Goal: Check status: Check status

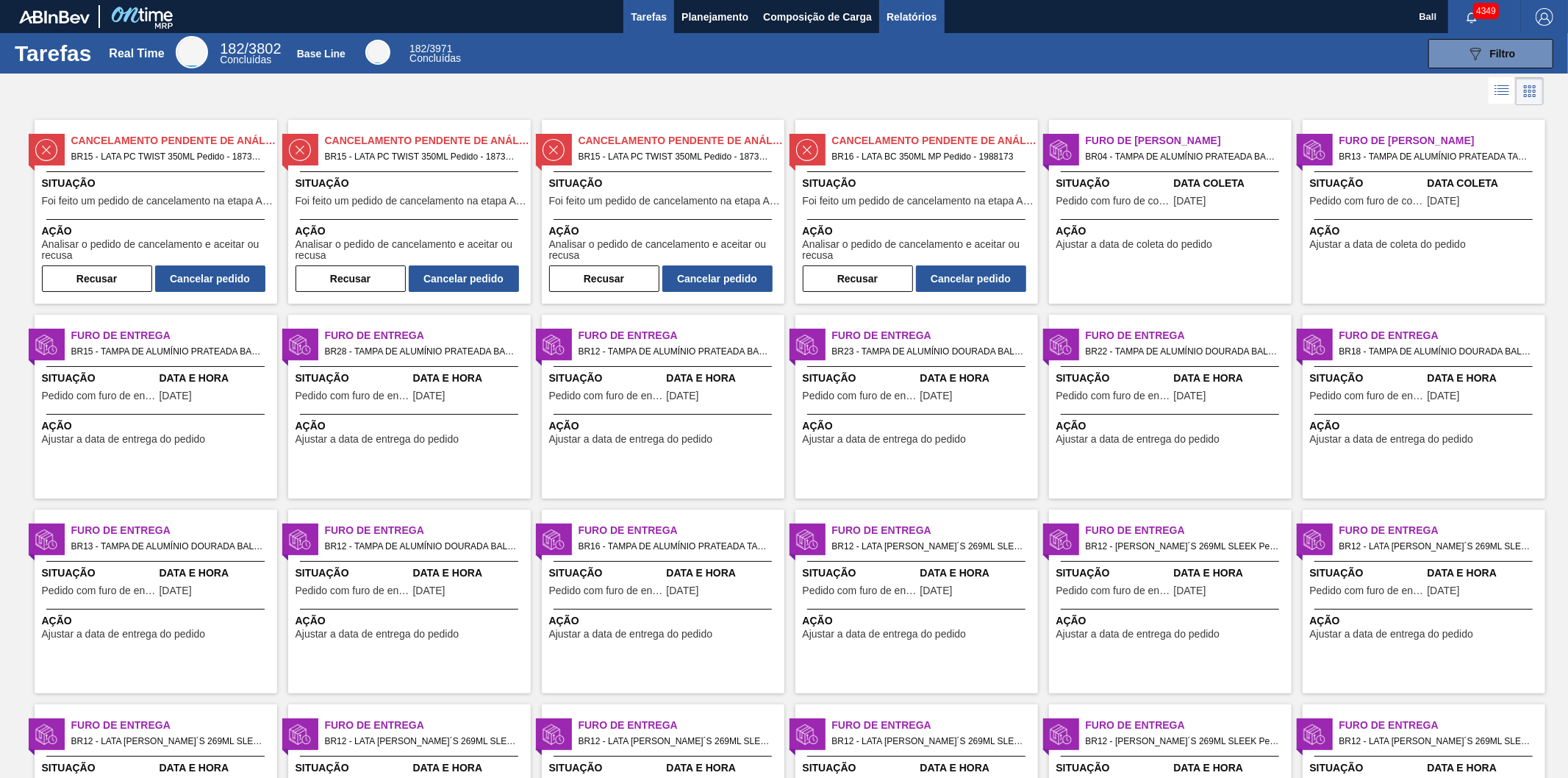
click at [900, 13] on span "Relatórios" at bounding box center [911, 17] width 50 height 18
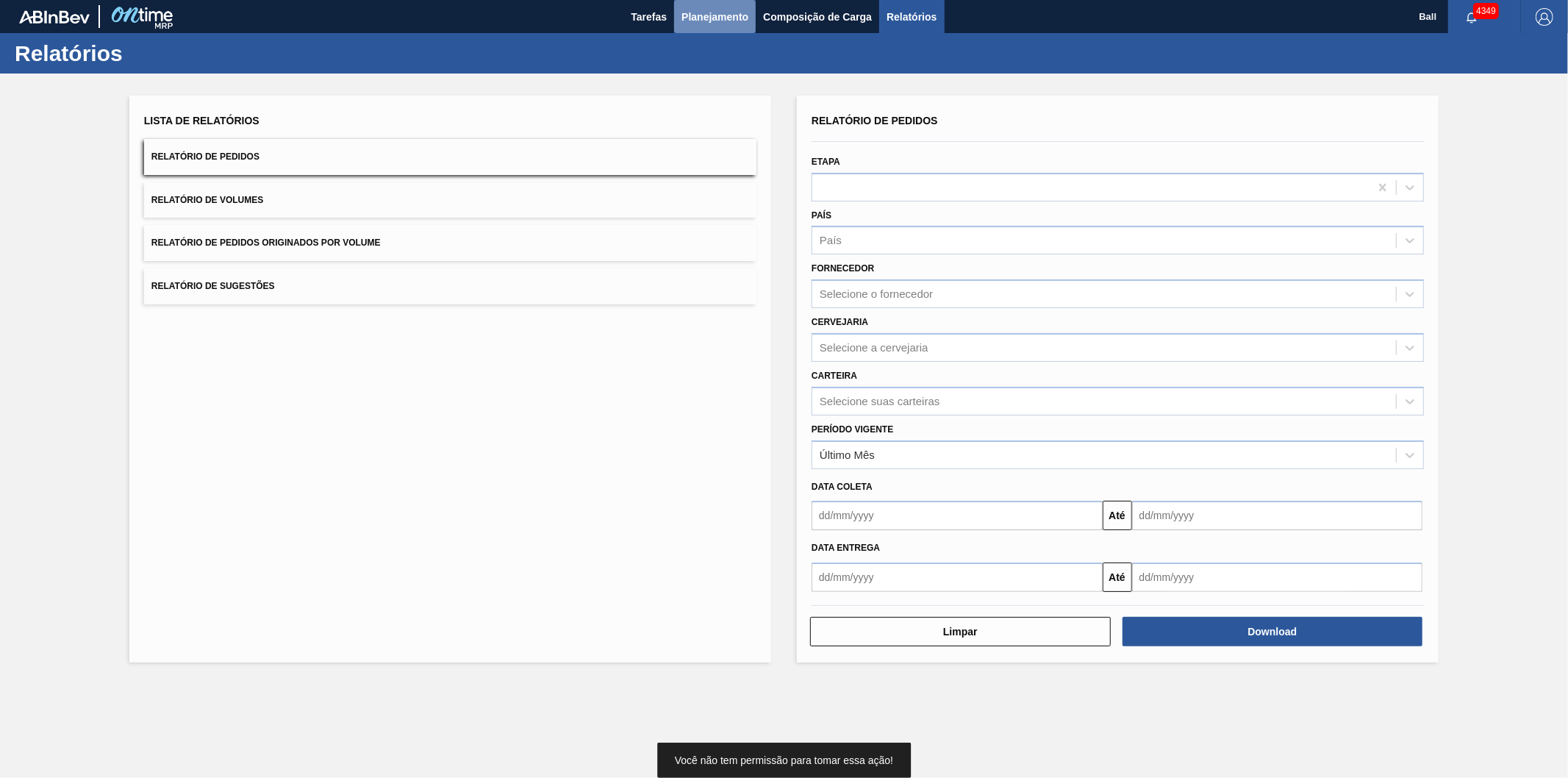
click at [721, 18] on span "Planejamento" at bounding box center [715, 17] width 67 height 18
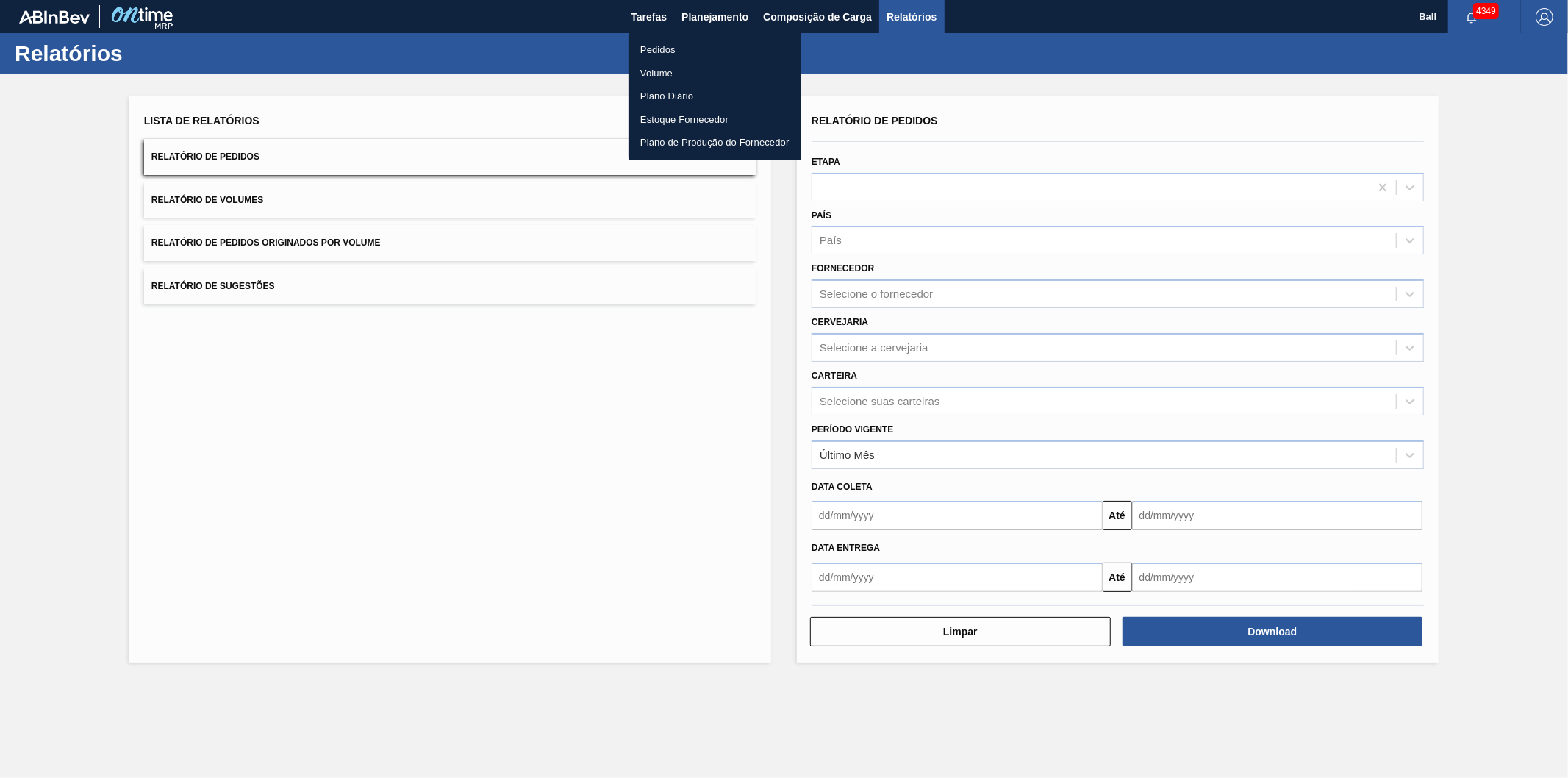
click at [696, 39] on li "Pedidos" at bounding box center [714, 50] width 172 height 24
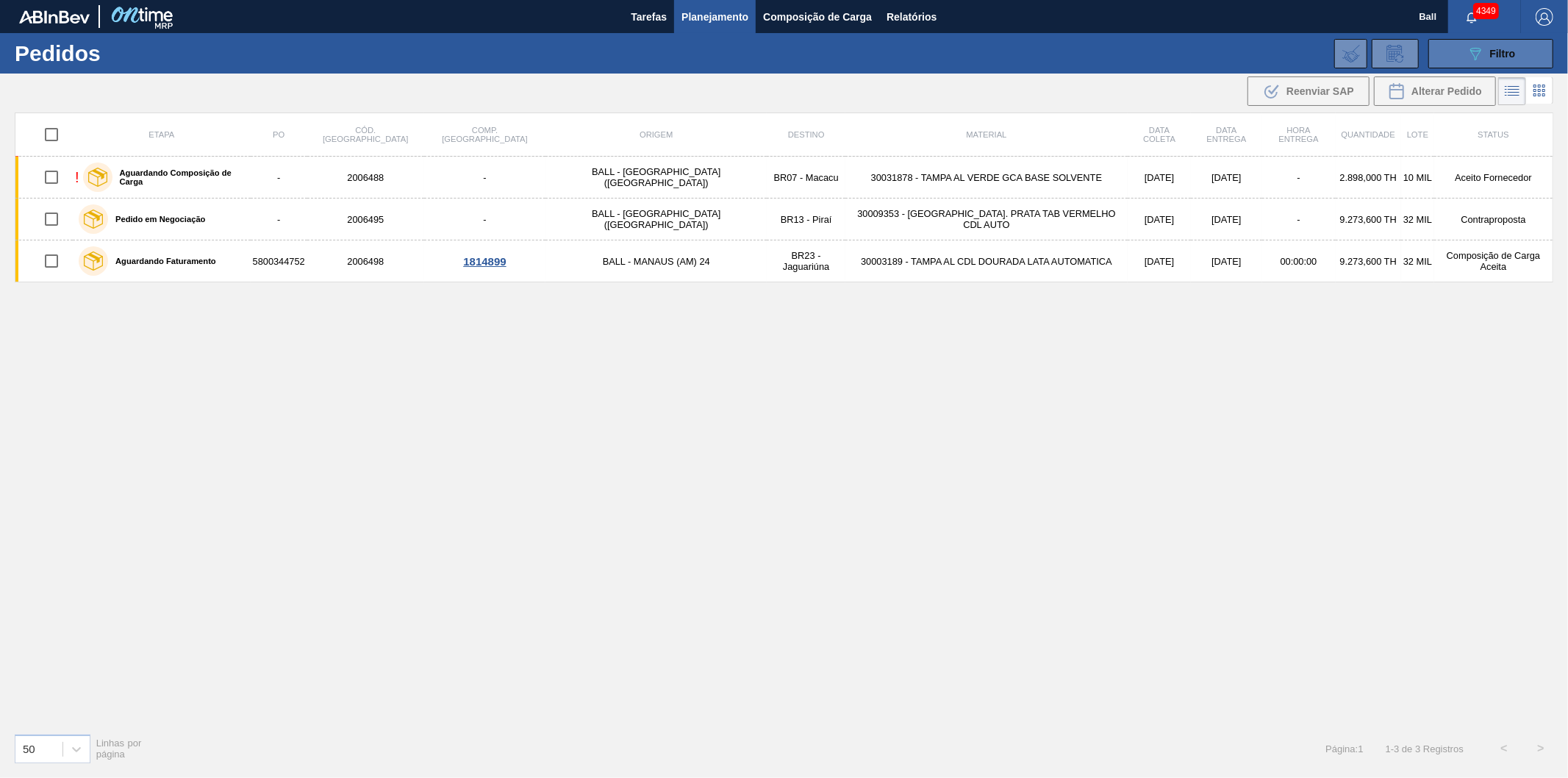
click at [1508, 53] on span "Filtro" at bounding box center [1503, 53] width 26 height 12
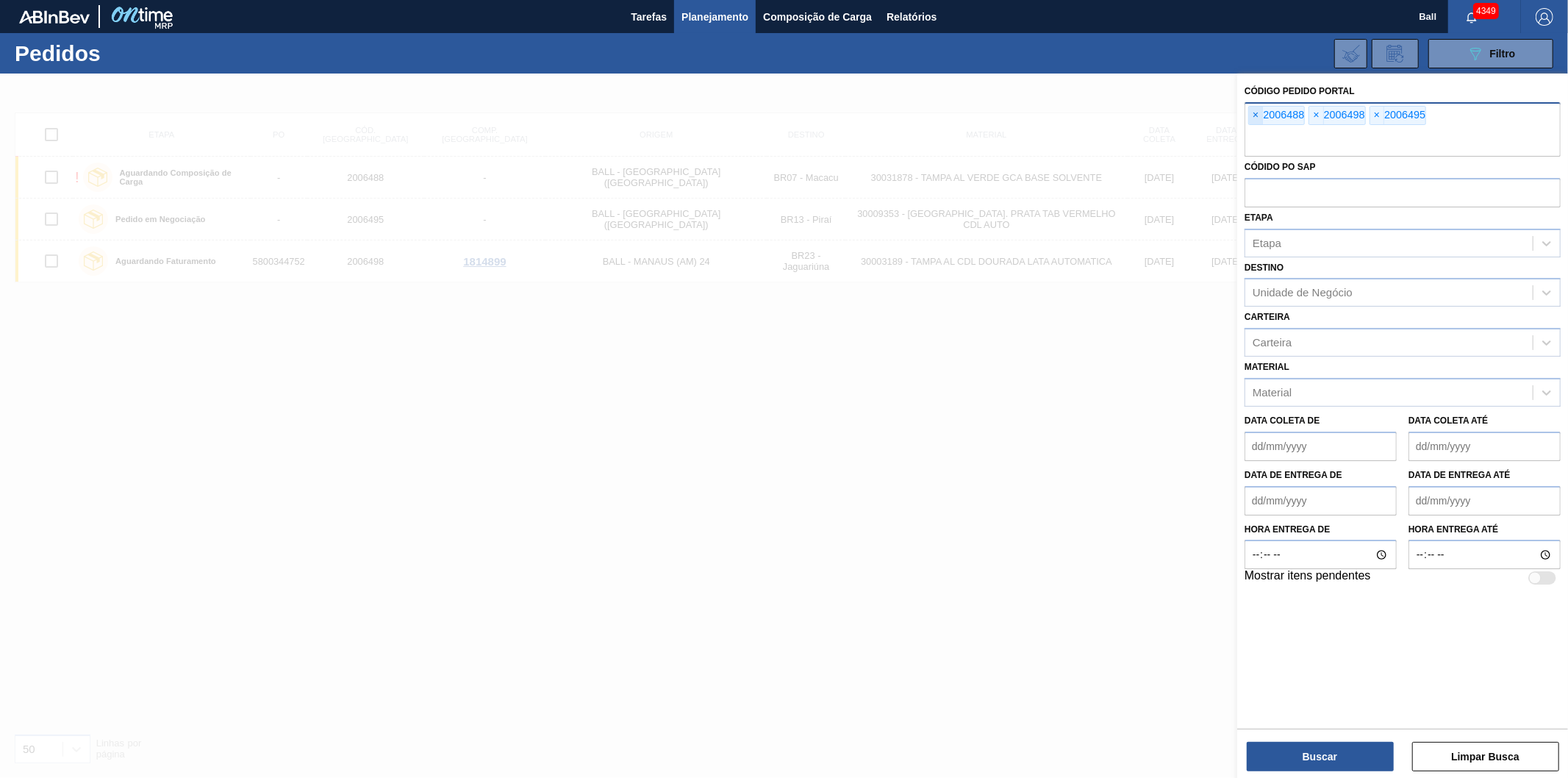
click at [1257, 118] on span "×" at bounding box center [1255, 115] width 14 height 18
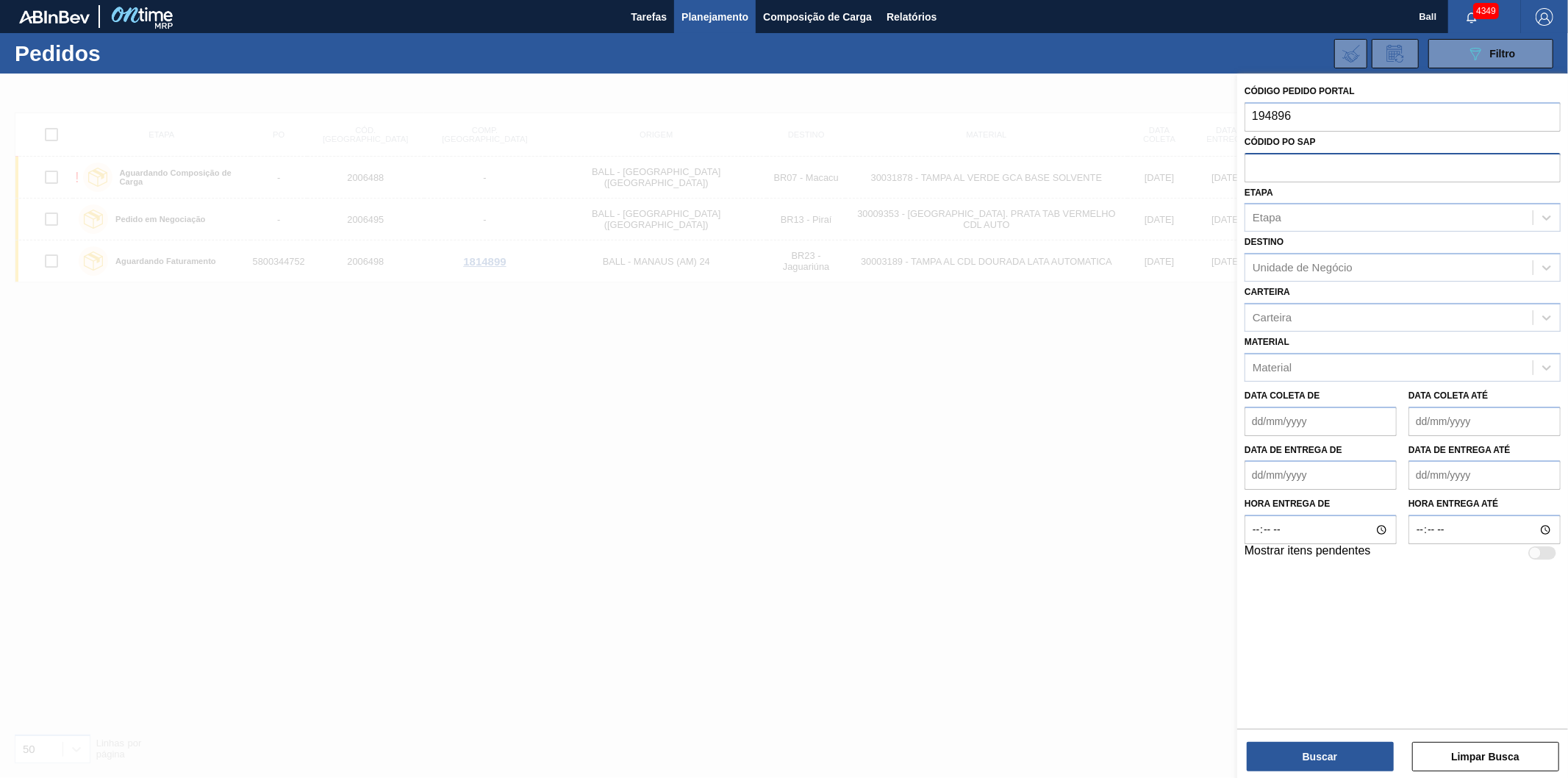
type input "1948962"
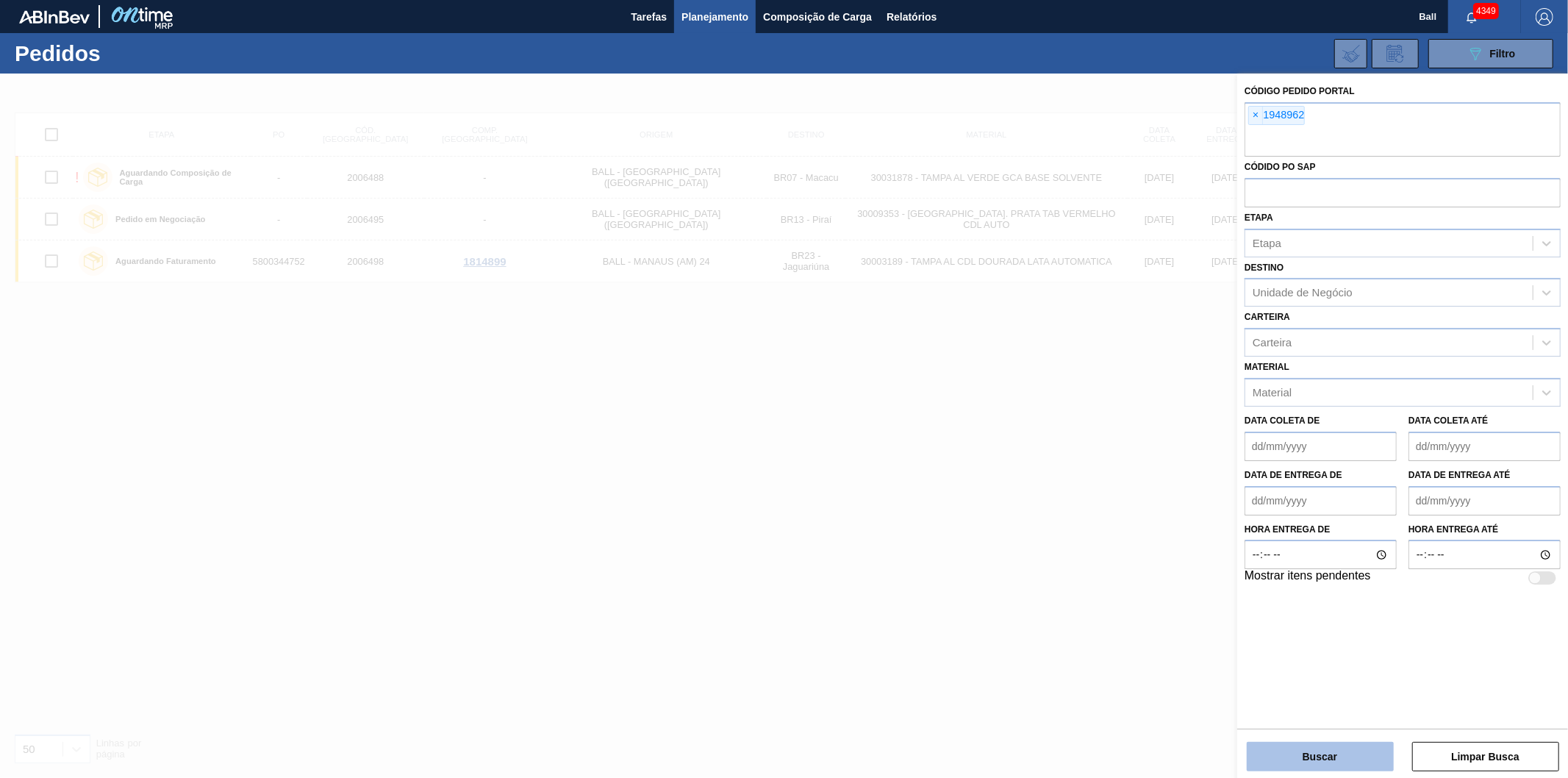
click at [1310, 753] on button "Buscar" at bounding box center [1320, 757] width 147 height 29
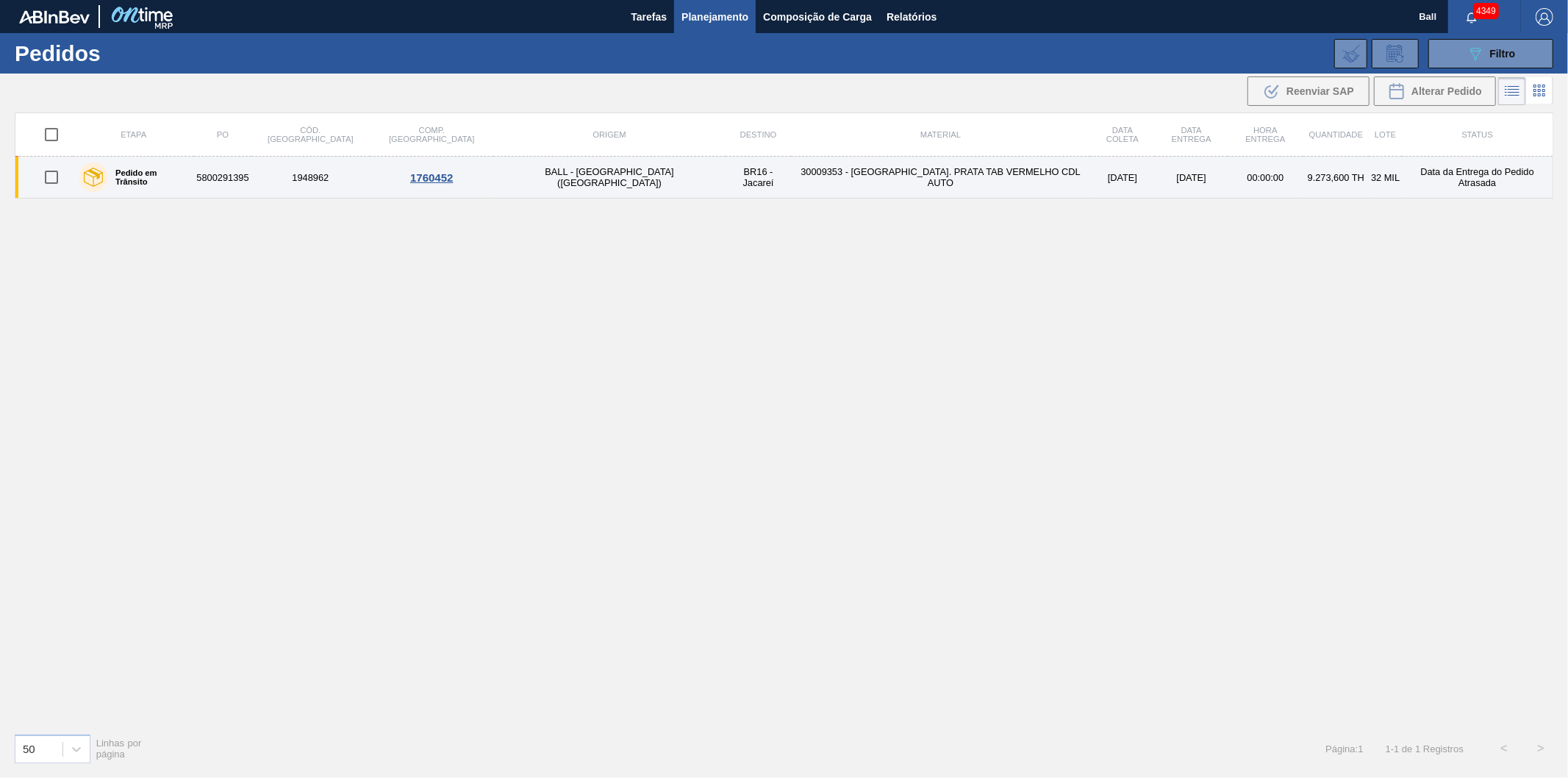
click at [804, 174] on td "30009353 - [GEOGRAPHIC_DATA]. PRATA TAB VERMELHO CDL AUTO" at bounding box center [940, 177] width 298 height 41
